Goal: Information Seeking & Learning: Learn about a topic

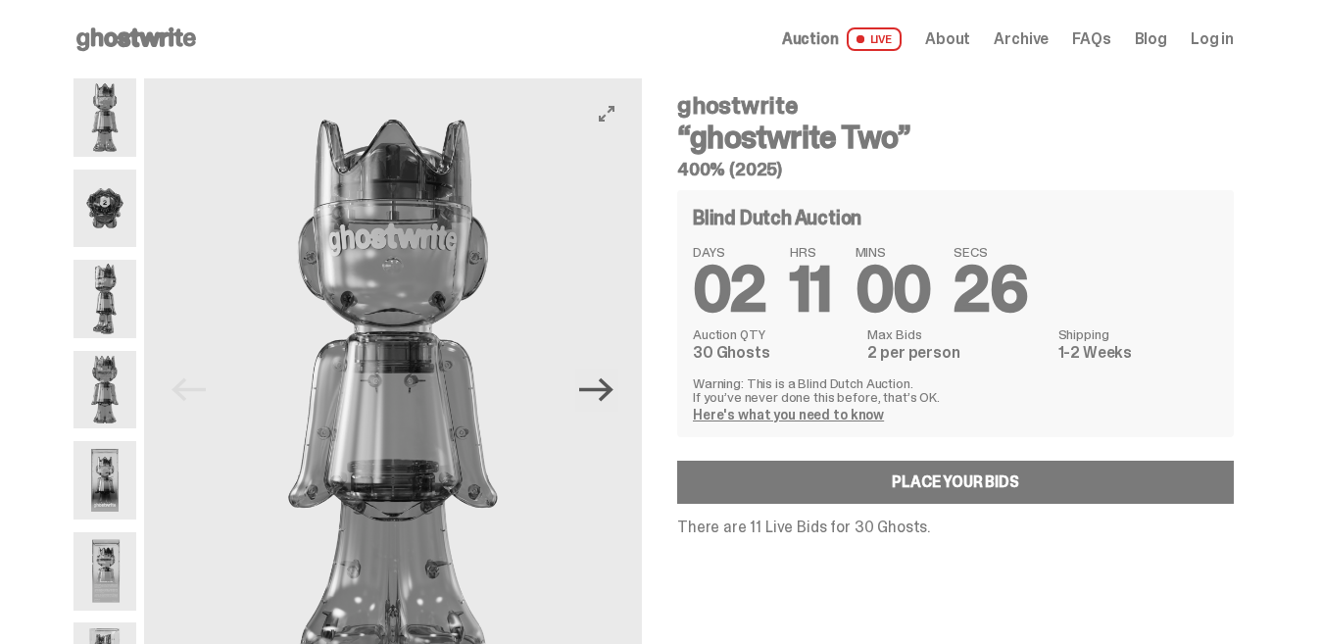
click at [609, 389] on icon "Next" at bounding box center [596, 390] width 34 height 24
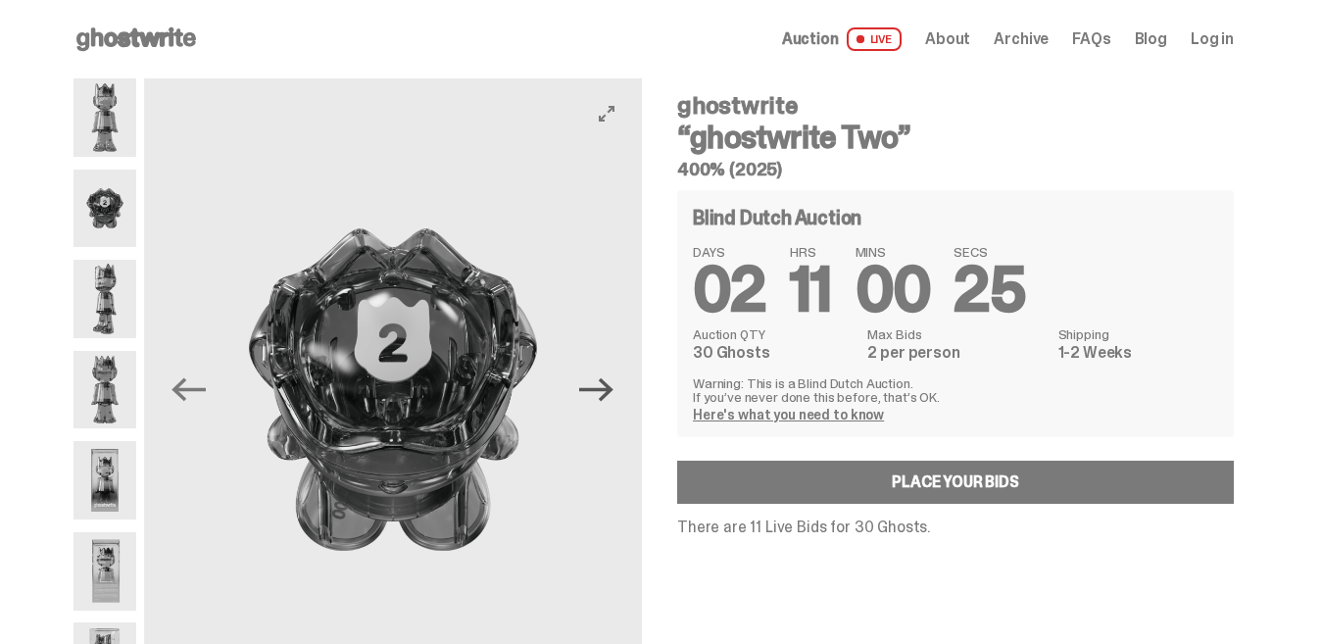
click at [609, 389] on icon "Next" at bounding box center [596, 390] width 34 height 24
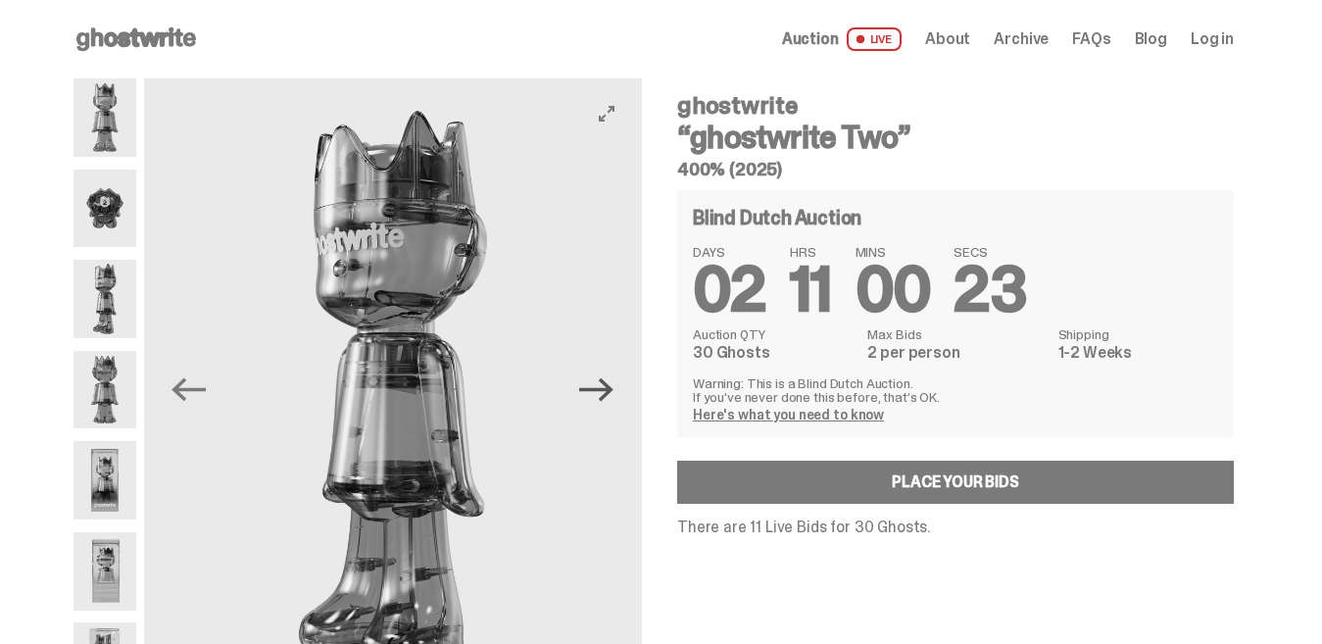
click at [609, 389] on icon "Next" at bounding box center [596, 390] width 34 height 24
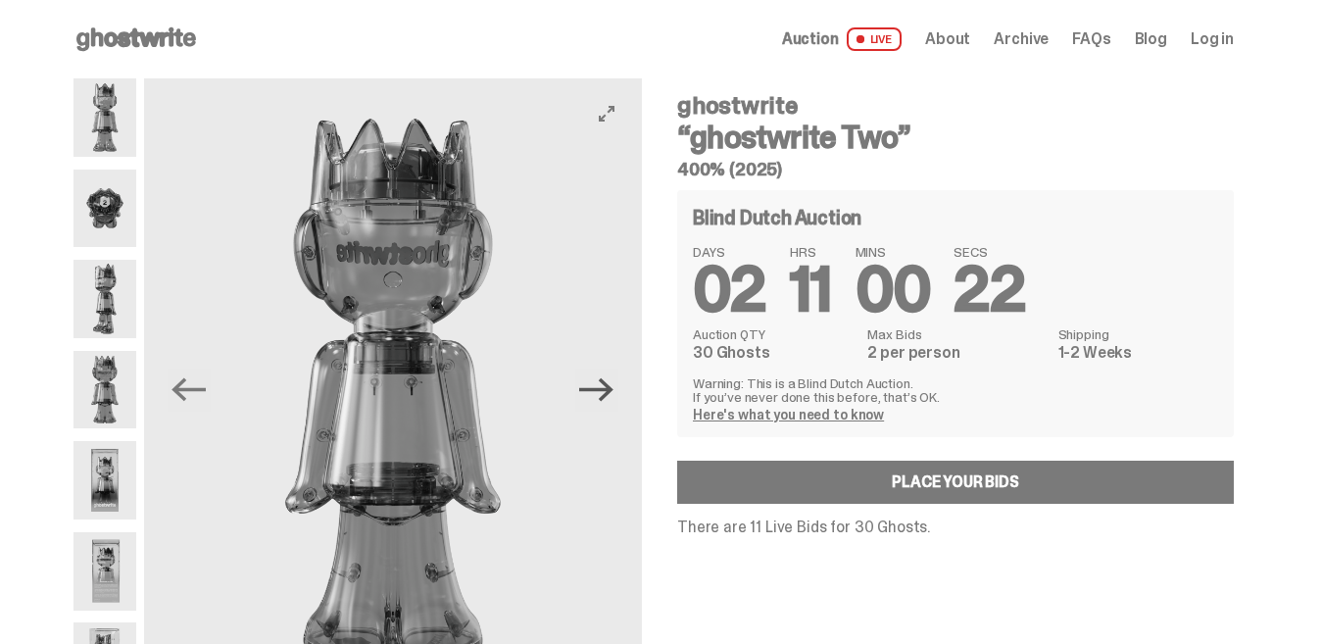
click at [609, 389] on icon "Next" at bounding box center [596, 390] width 34 height 24
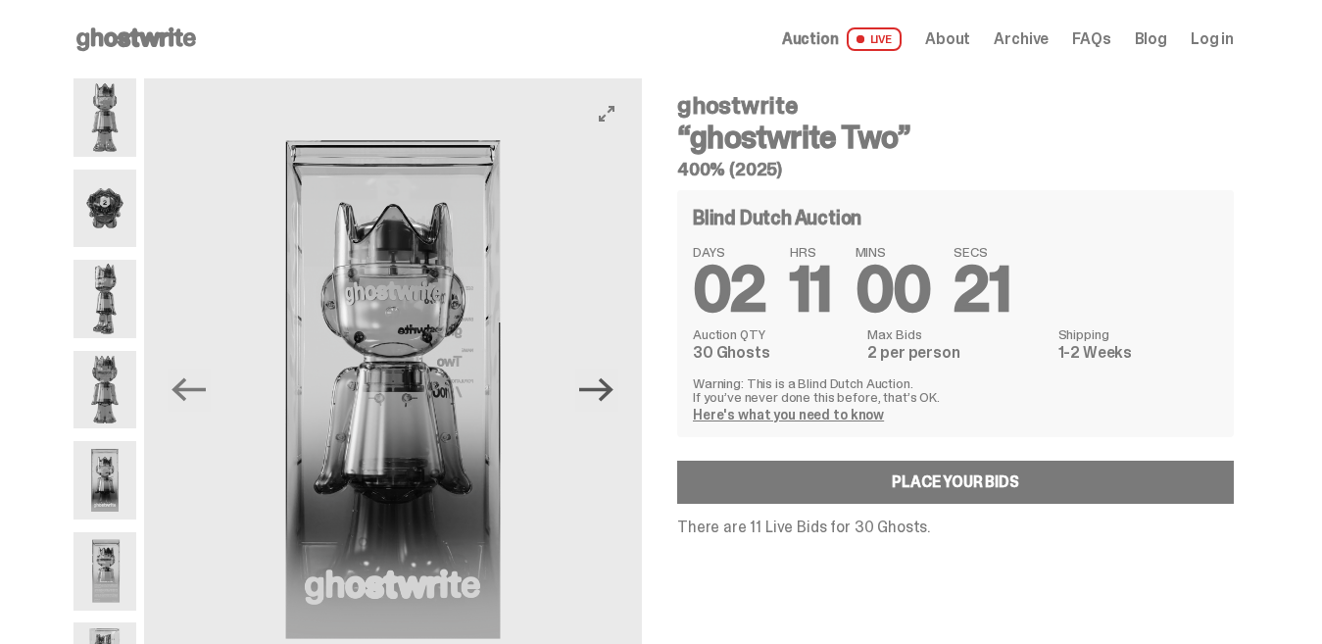
click at [609, 389] on icon "Next" at bounding box center [596, 390] width 34 height 24
